Goal: Task Accomplishment & Management: Use online tool/utility

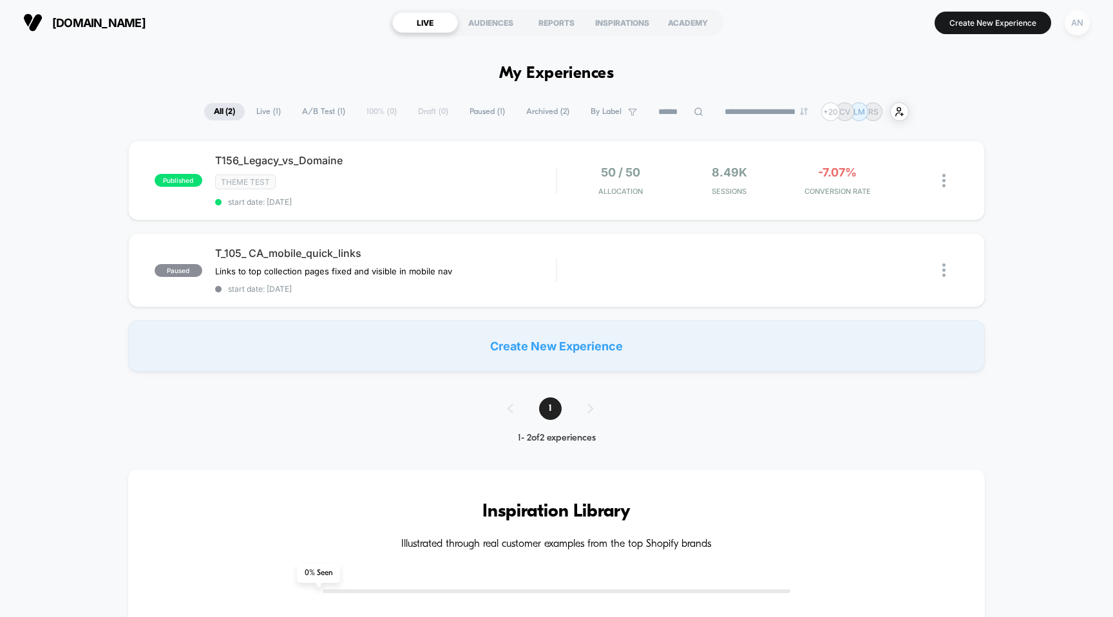
click at [1075, 23] on div "AN" at bounding box center [1077, 22] width 25 height 25
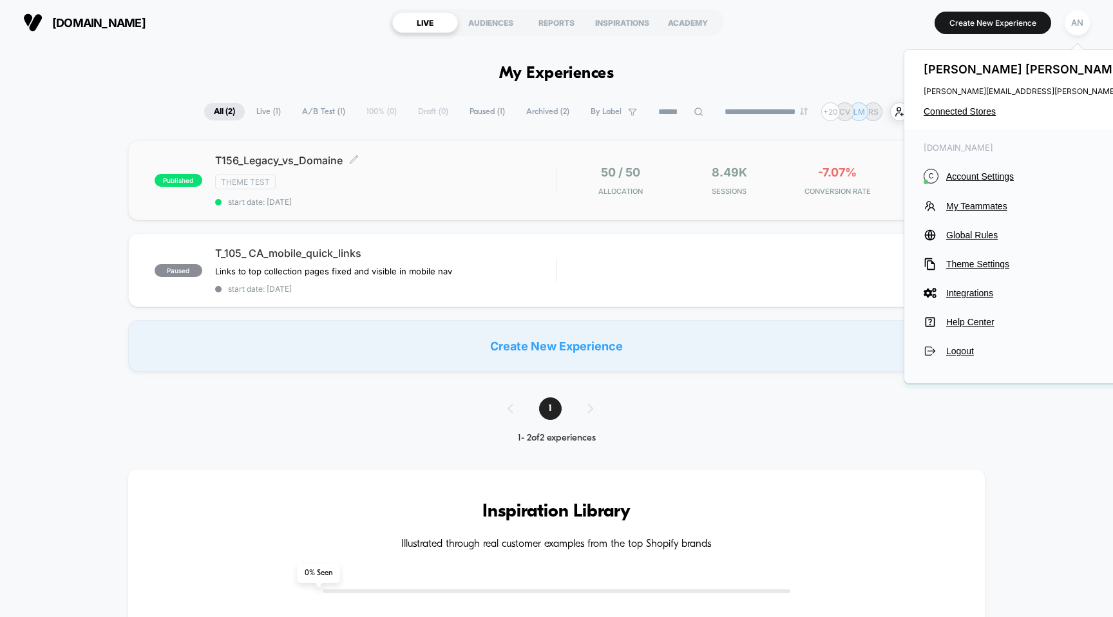
click at [485, 197] on span "start date: 10/1/2025" at bounding box center [385, 202] width 341 height 10
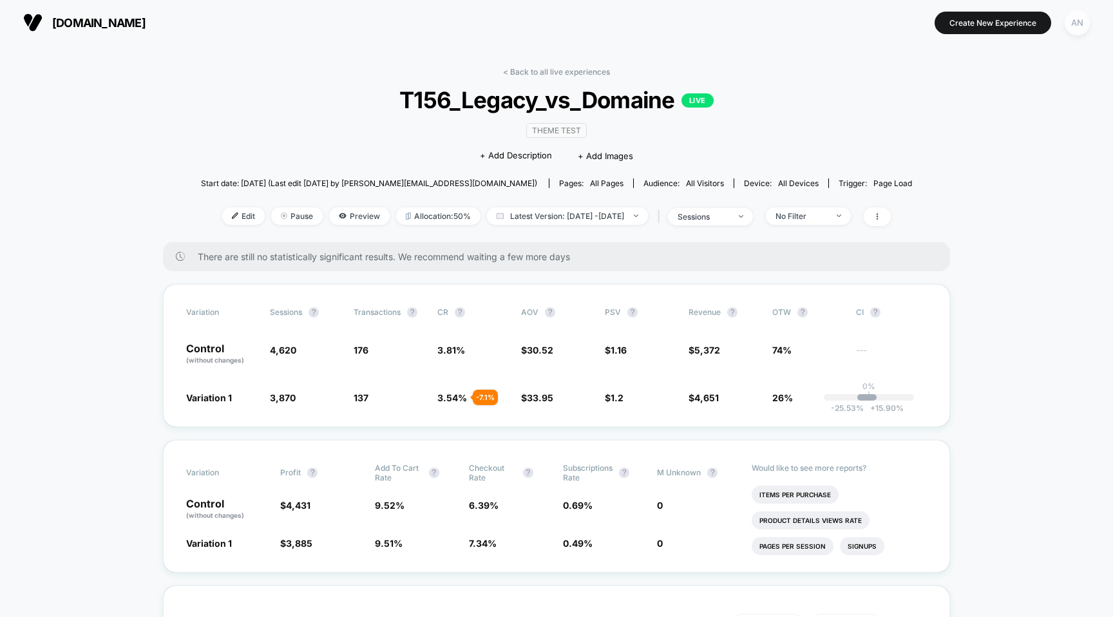
click at [1073, 17] on div "AN" at bounding box center [1077, 22] width 25 height 25
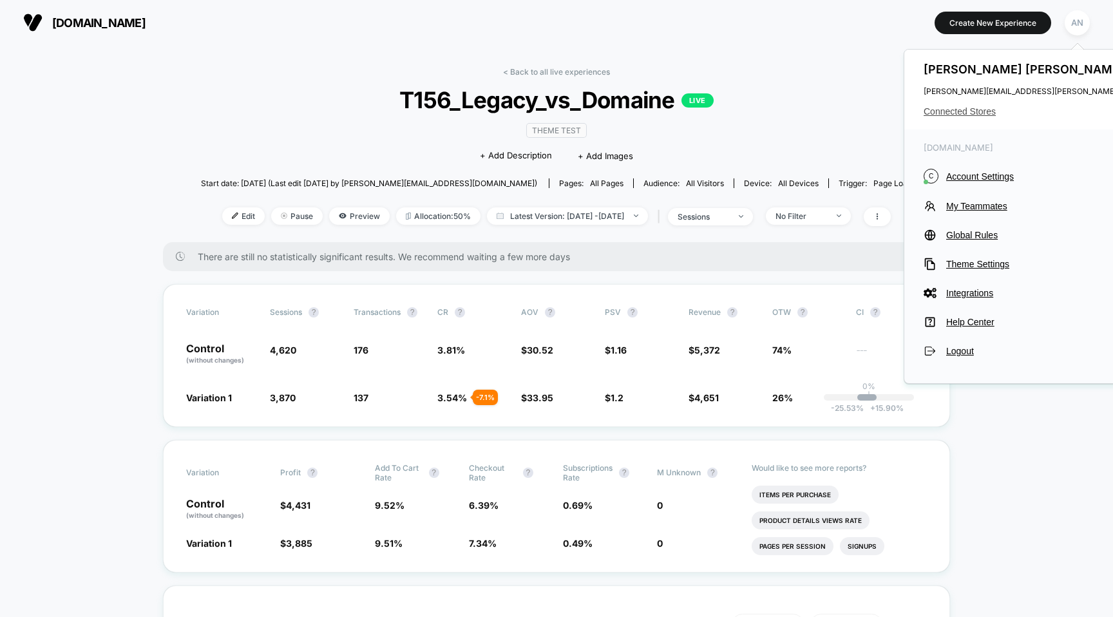
click at [974, 113] on span "Connected Stores" at bounding box center [1052, 111] width 256 height 10
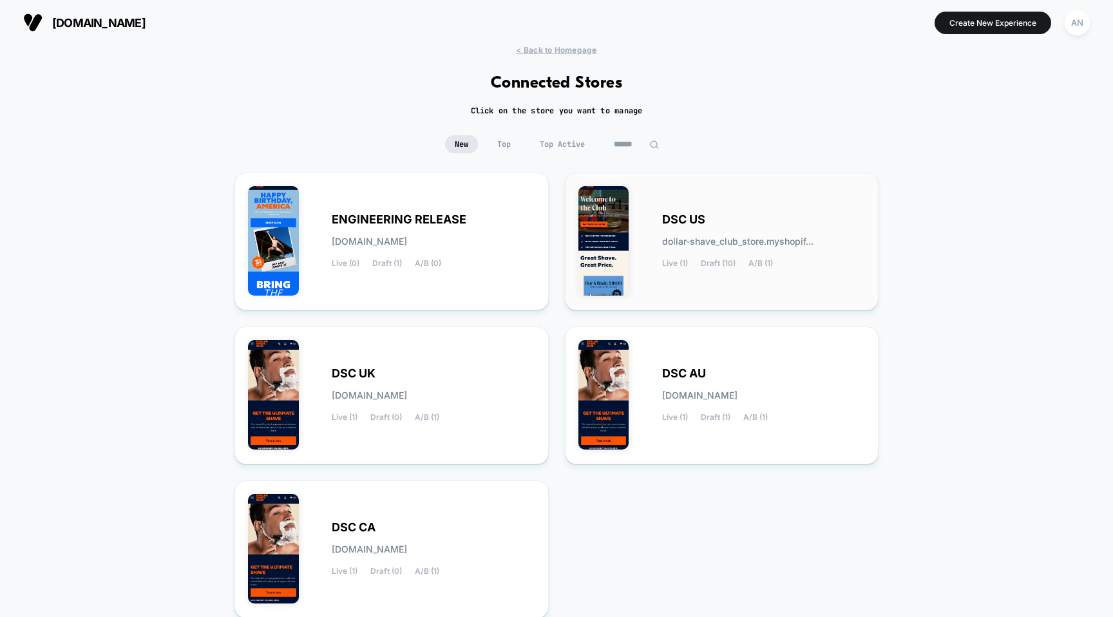
click at [710, 225] on div "DSC US dollar-shave_club_store.myshopif... Live (1) Draft (10) A/B (1)" at bounding box center [764, 241] width 204 height 53
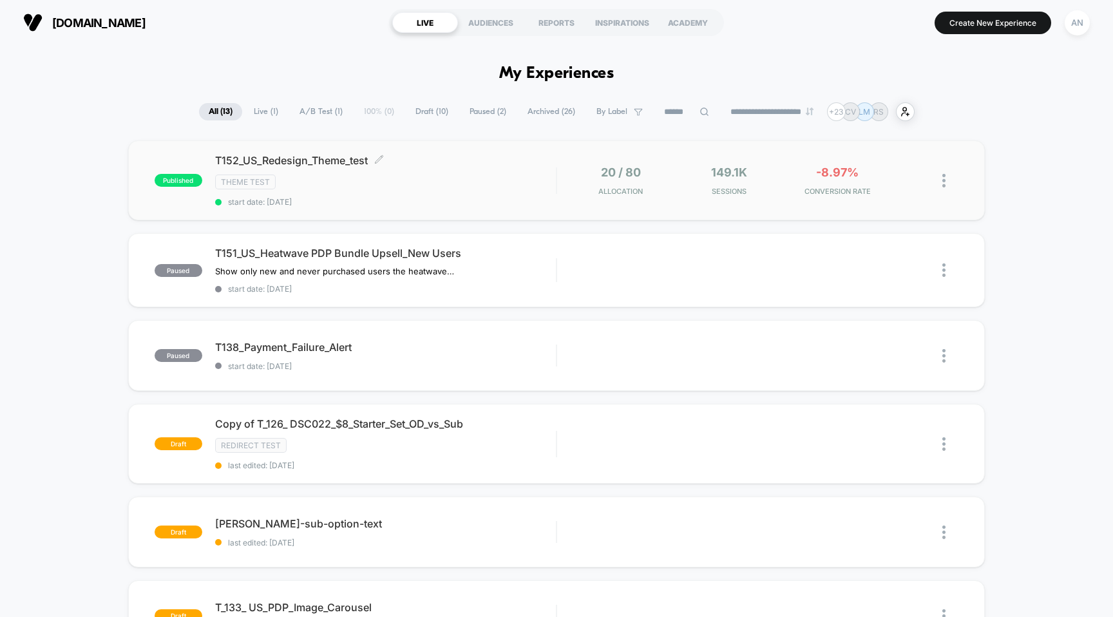
click at [548, 160] on span "T152_US_Redesign_Theme_test Click to edit experience details" at bounding box center [385, 160] width 341 height 13
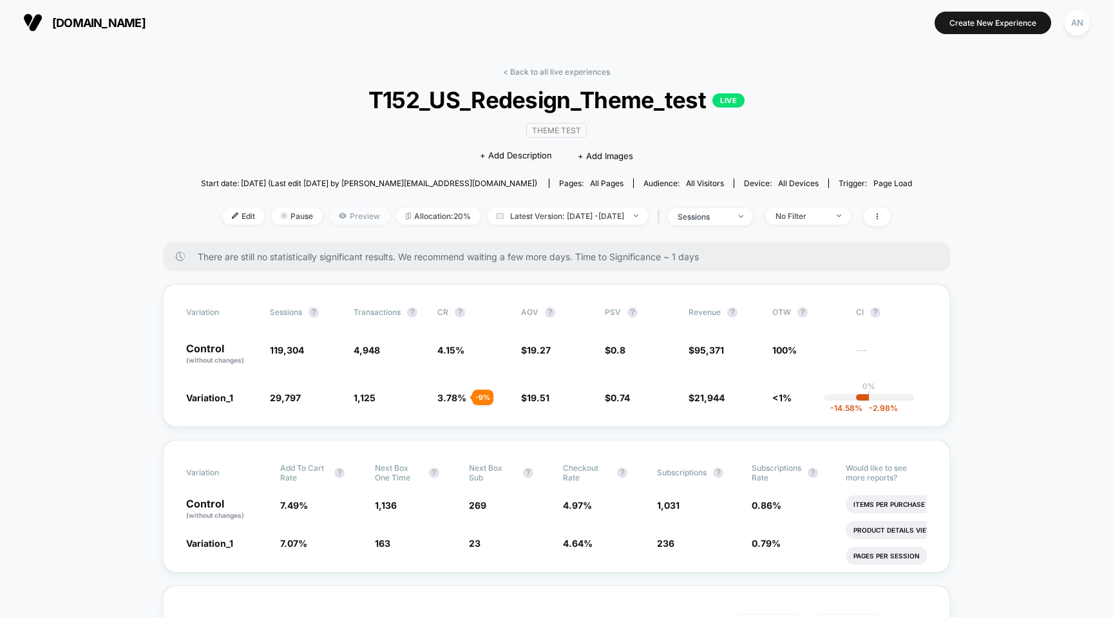
click at [336, 209] on span "Preview" at bounding box center [359, 215] width 61 height 17
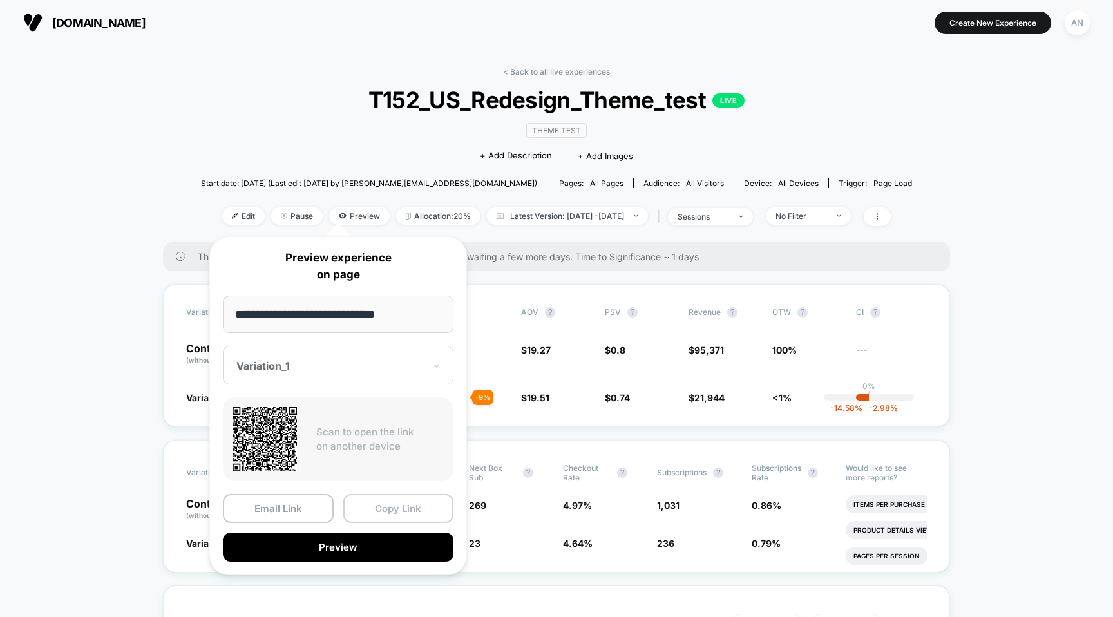
click at [369, 508] on button "Copy Link" at bounding box center [398, 508] width 111 height 29
